Goal: Find specific page/section: Find specific page/section

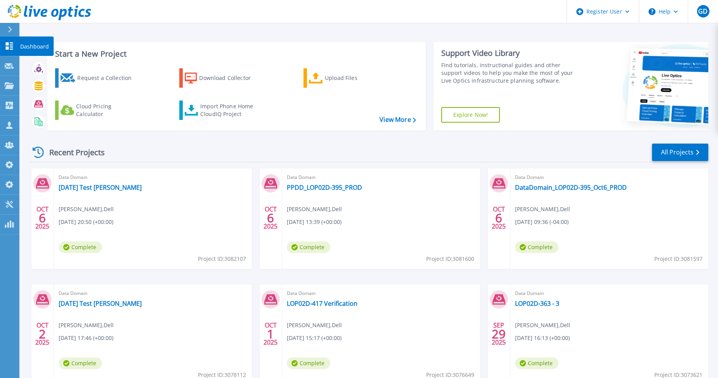
click at [9, 45] on icon at bounding box center [9, 45] width 9 height 7
click at [687, 158] on link "All Projects" at bounding box center [680, 152] width 56 height 17
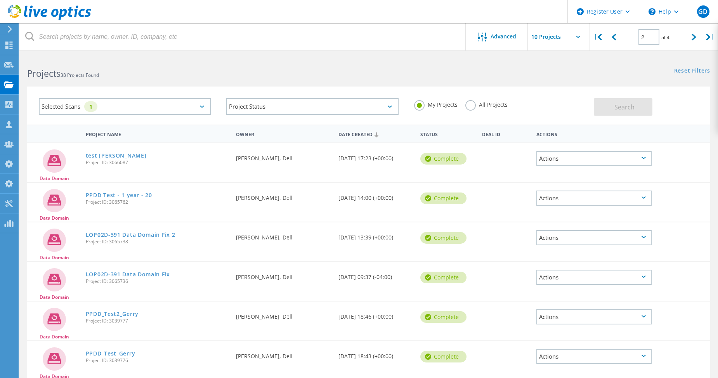
click at [466, 107] on label "All Projects" at bounding box center [486, 103] width 42 height 7
click at [0, 0] on input "All Projects" at bounding box center [0, 0] width 0 height 0
click at [608, 111] on button "Search" at bounding box center [623, 106] width 59 height 17
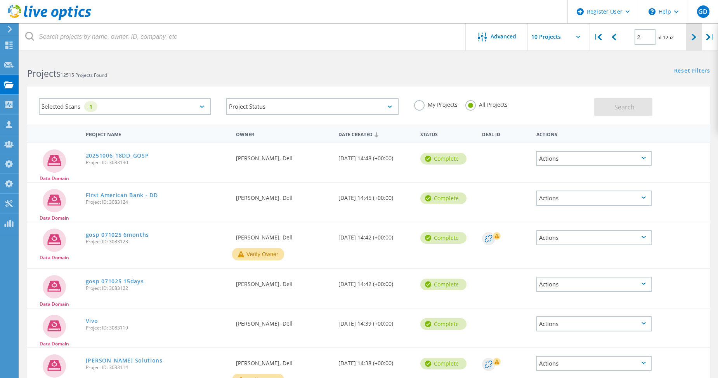
click at [691, 41] on div at bounding box center [694, 37] width 16 height 28
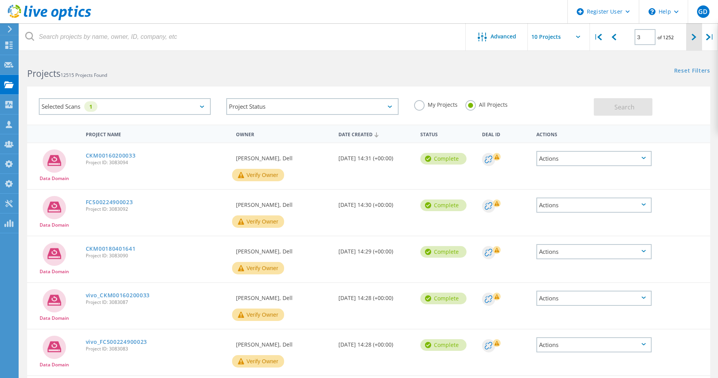
click at [692, 41] on div at bounding box center [694, 37] width 16 height 28
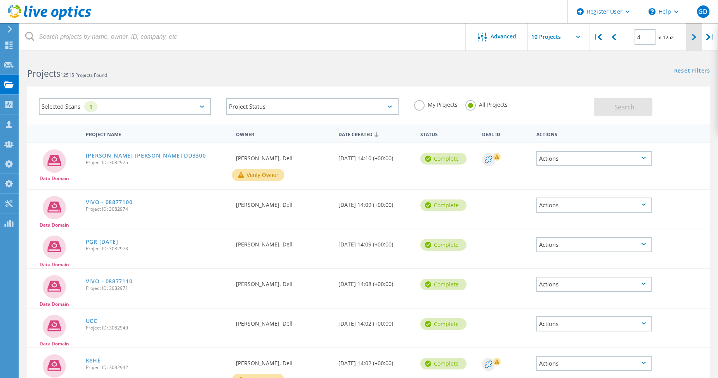
click at [692, 41] on div at bounding box center [694, 37] width 16 height 28
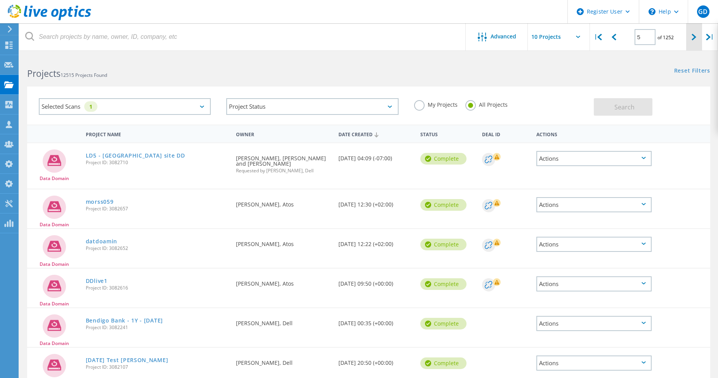
click at [692, 41] on div at bounding box center [694, 37] width 16 height 28
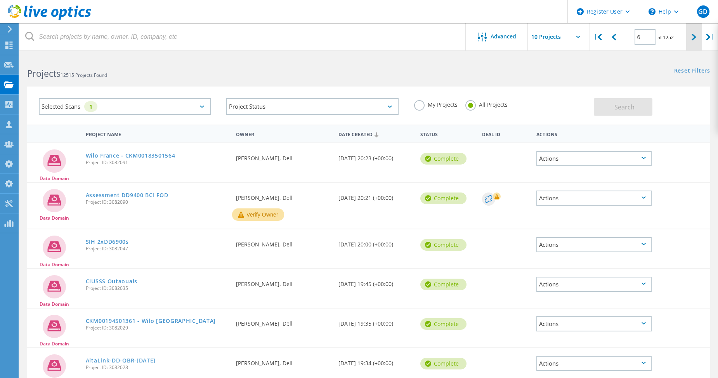
click at [692, 41] on div at bounding box center [694, 37] width 16 height 28
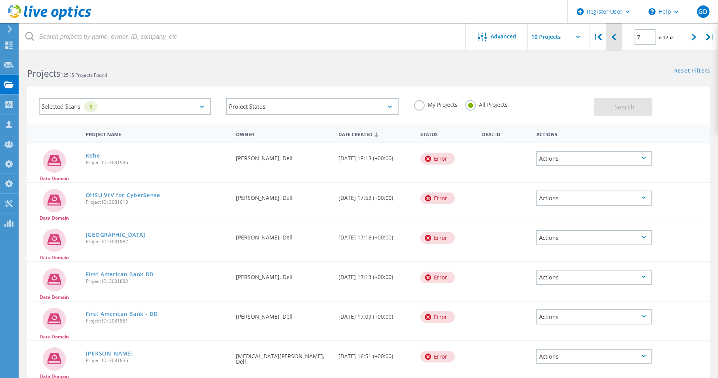
click at [617, 40] on div at bounding box center [614, 37] width 16 height 28
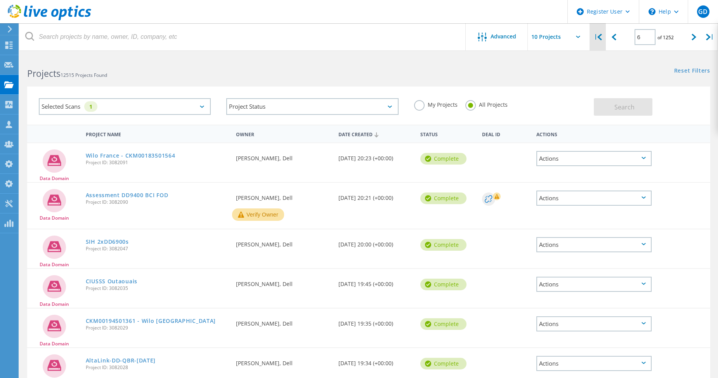
click at [596, 36] on div "|" at bounding box center [598, 37] width 16 height 28
type input "1"
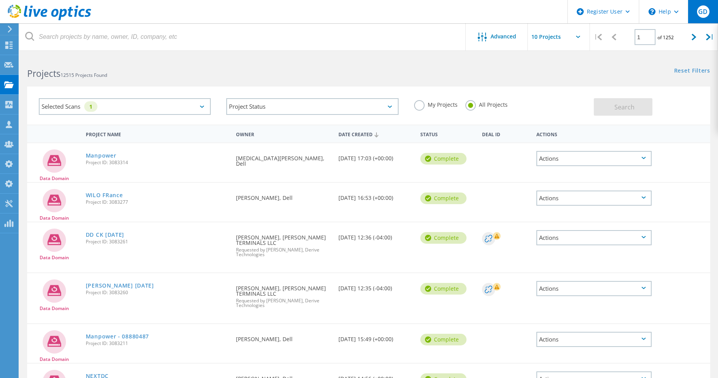
click at [701, 18] on div "GD" at bounding box center [703, 11] width 30 height 23
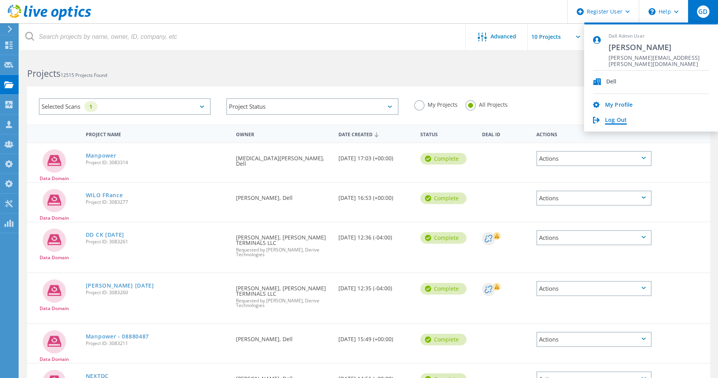
click at [617, 120] on link "Log Out" at bounding box center [616, 120] width 22 height 7
